Goal: Task Accomplishment & Management: Use online tool/utility

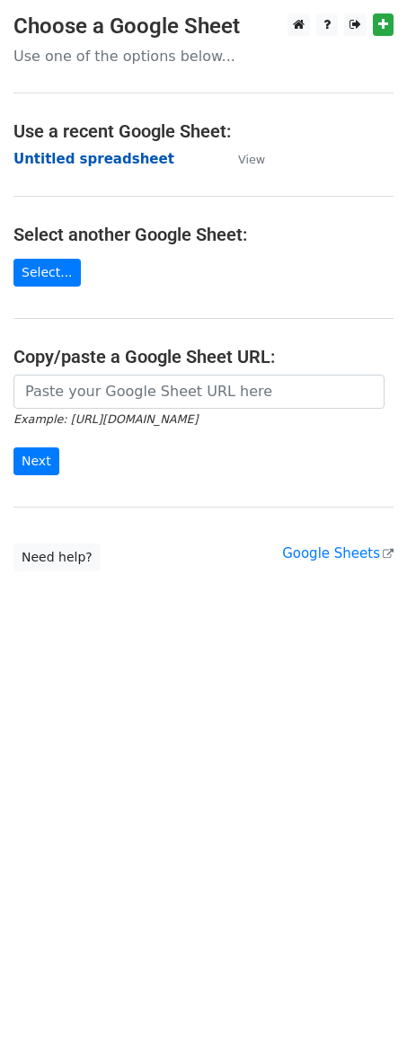
click at [79, 161] on strong "Untitled spreadsheet" at bounding box center [93, 159] width 161 height 16
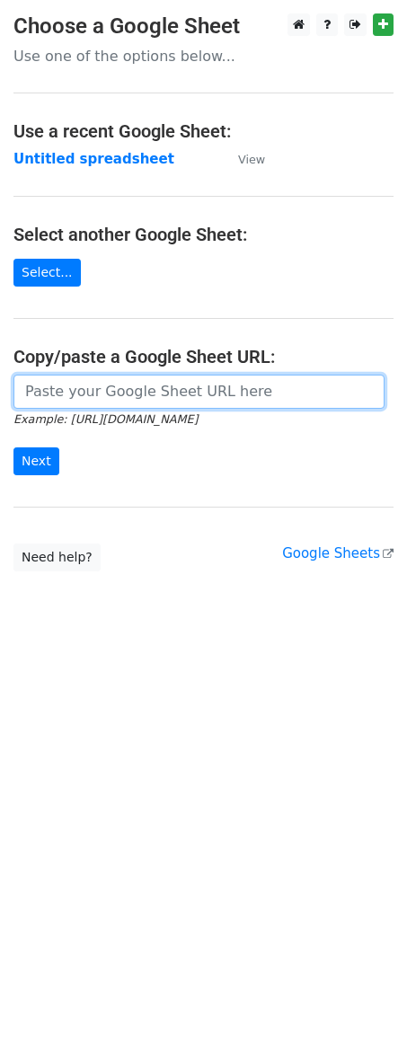
click at [87, 404] on input "url" at bounding box center [198, 392] width 371 height 34
paste input "[URL][DOMAIN_NAME]"
type input "[URL][DOMAIN_NAME]"
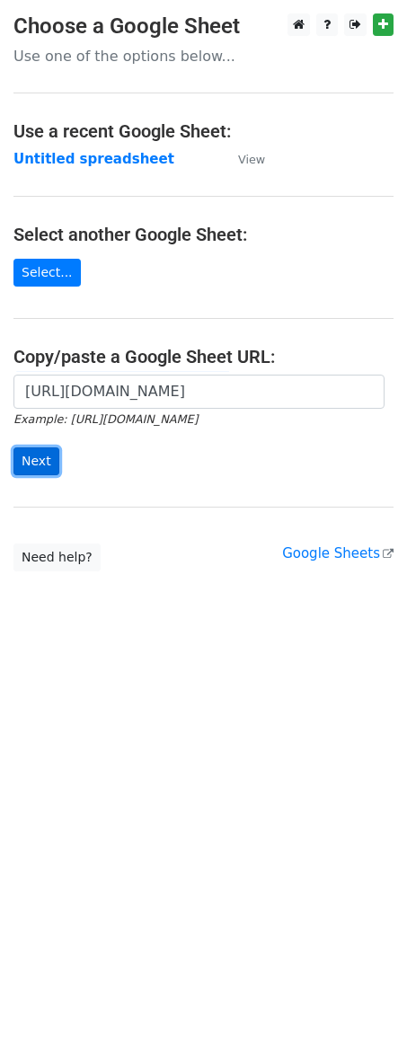
scroll to position [0, 0]
click at [47, 456] on input "Next" at bounding box center [36, 461] width 46 height 28
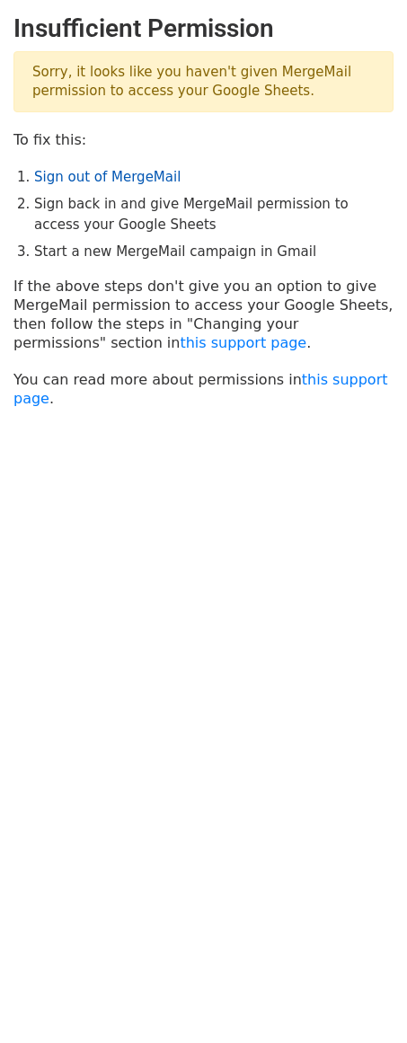
click at [116, 170] on link "Sign out of MergeMail" at bounding box center [107, 177] width 146 height 16
